Goal: Task Accomplishment & Management: Use online tool/utility

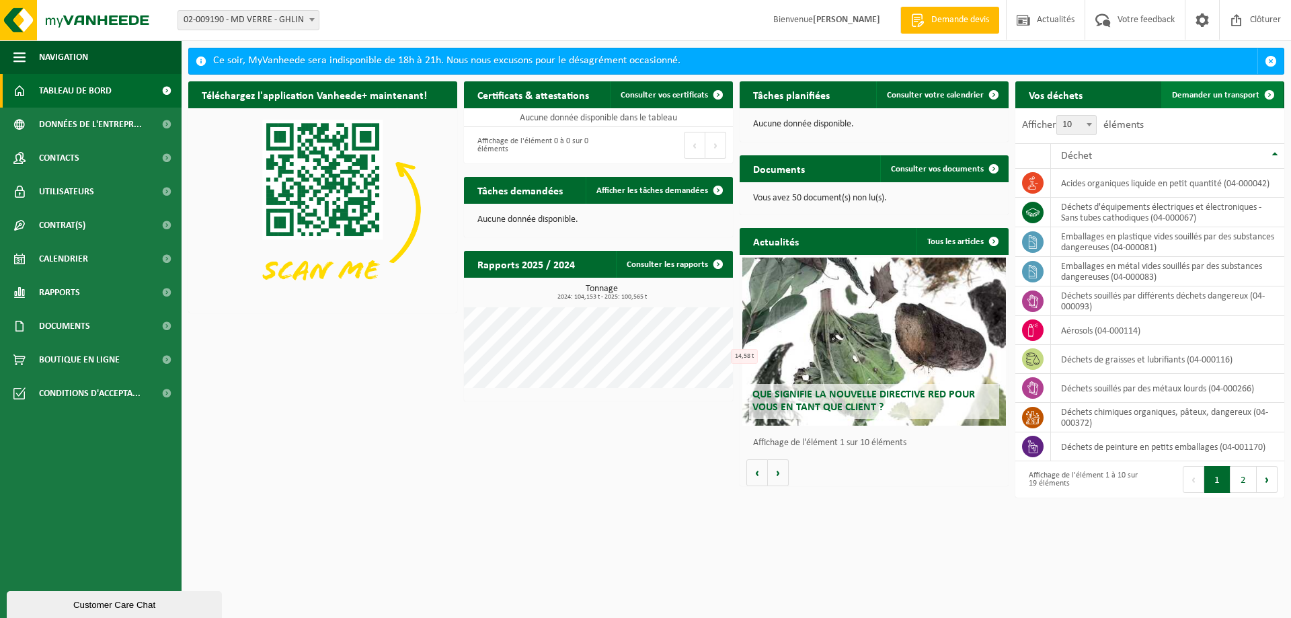
click at [1206, 96] on span "Demander un transport" at bounding box center [1215, 95] width 87 height 9
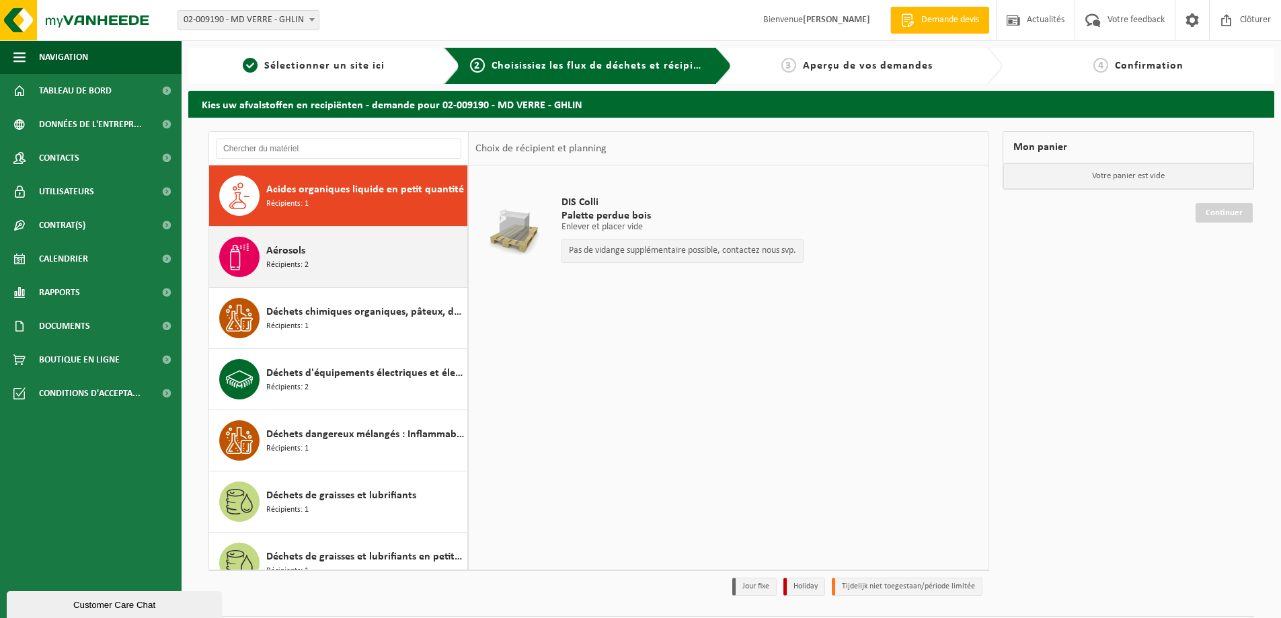
click at [229, 242] on span at bounding box center [239, 257] width 40 height 40
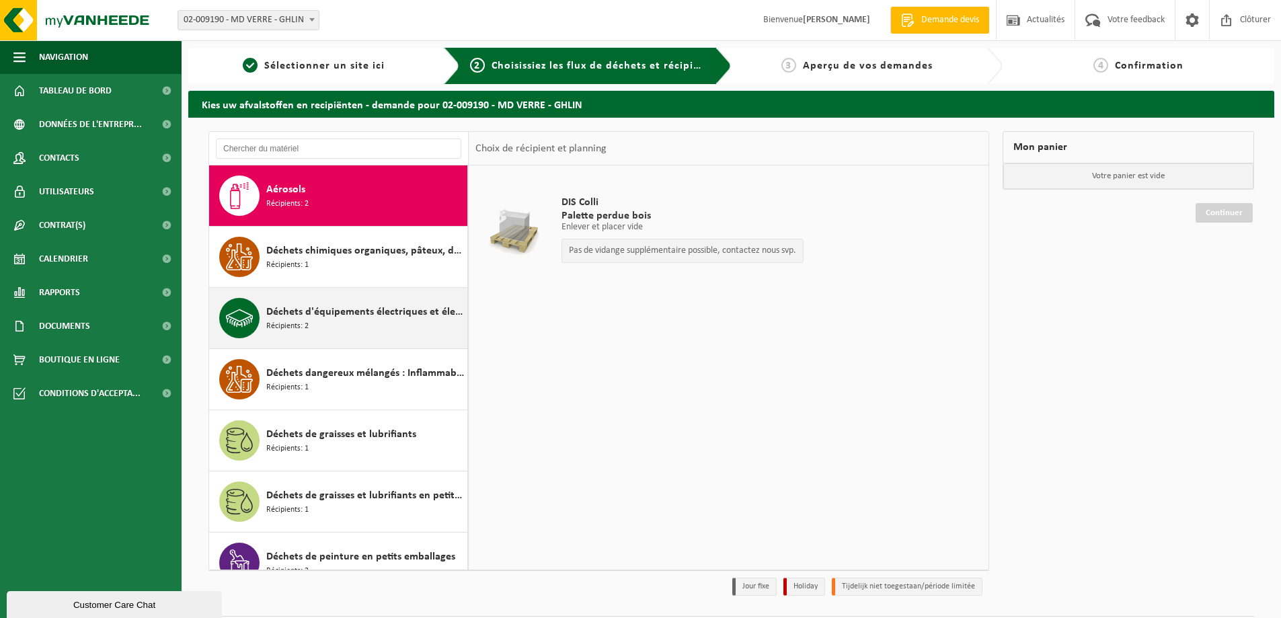
click at [270, 306] on span "Déchets d'équipements électriques et électroniques - Sans tubes cathodiques" at bounding box center [365, 312] width 198 height 16
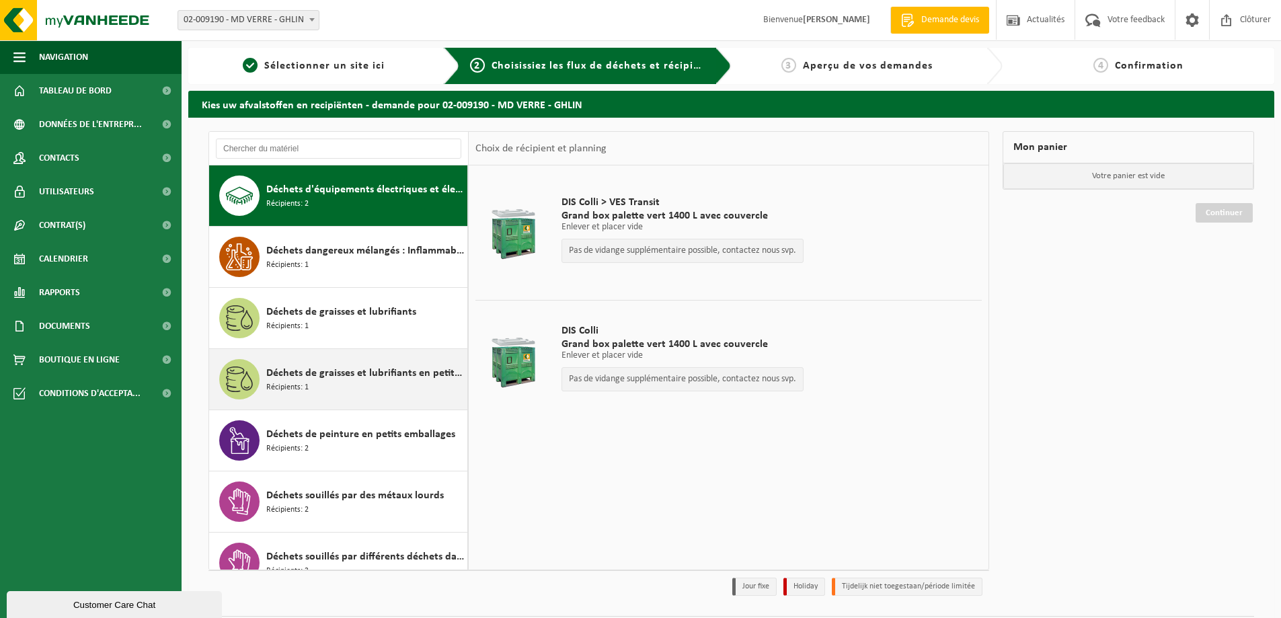
click at [298, 400] on div "Déchets de graisses et lubrifiants en petit emballage Récipients: 1" at bounding box center [338, 379] width 259 height 61
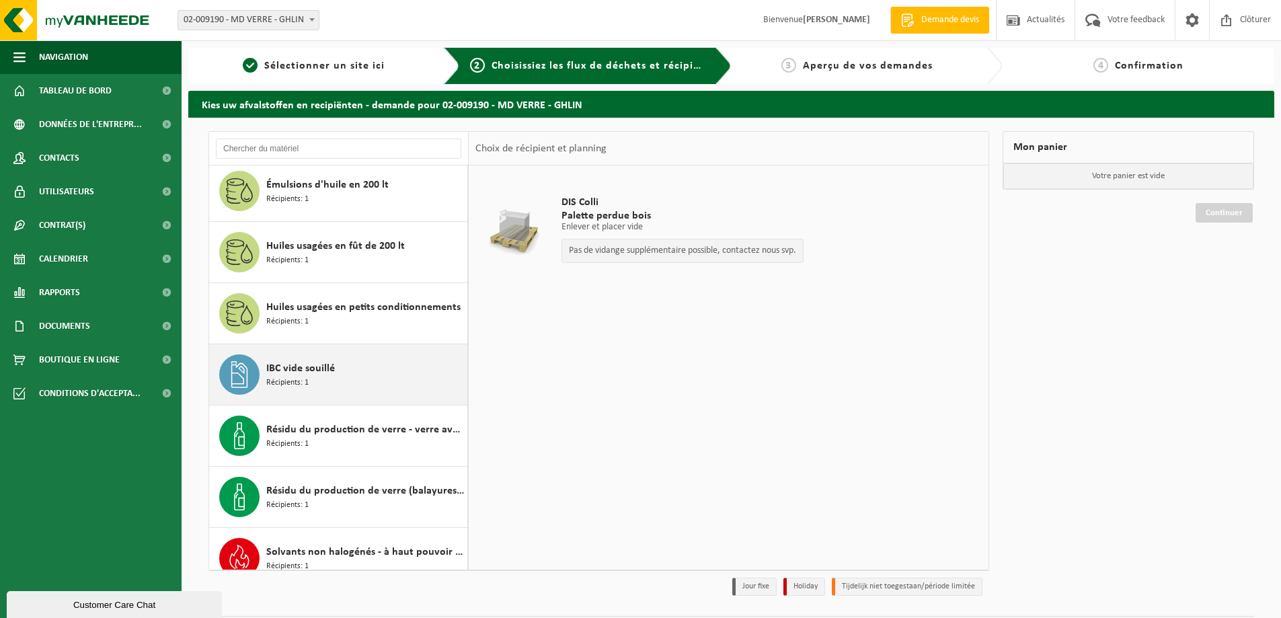
scroll to position [758, 0]
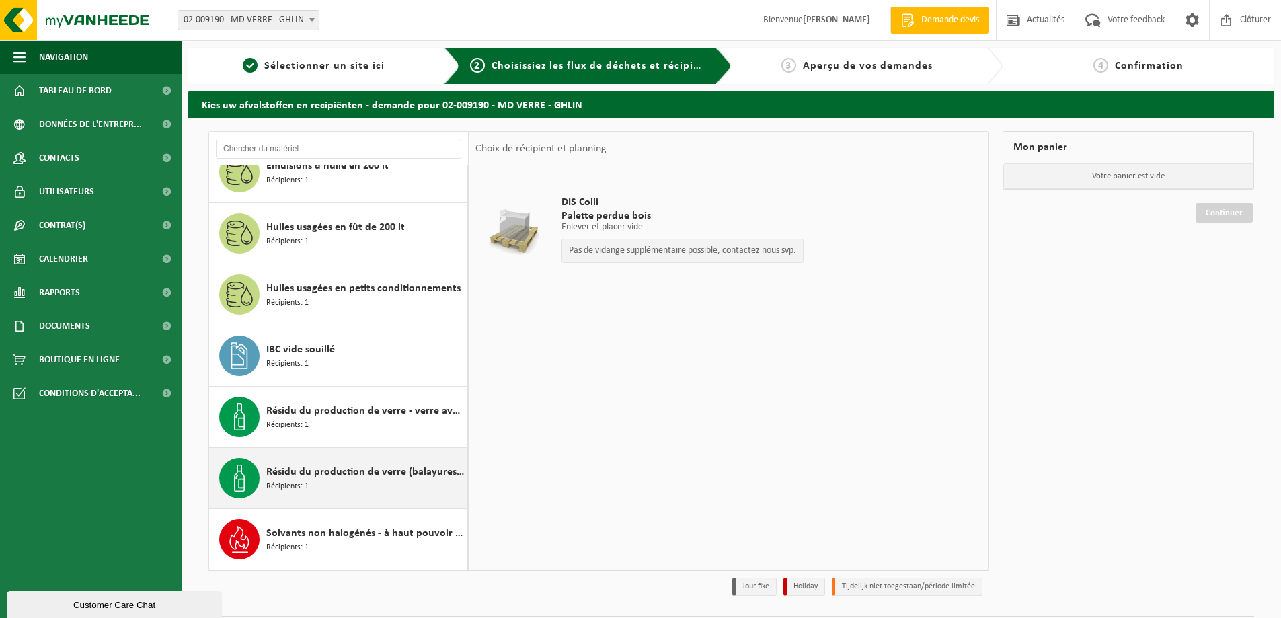
click at [317, 500] on div "Résidu du production de verre (balayures) - matériau sableux contenant u Récipi…" at bounding box center [338, 478] width 259 height 61
